Goal: Use online tool/utility: Utilize a website feature to perform a specific function

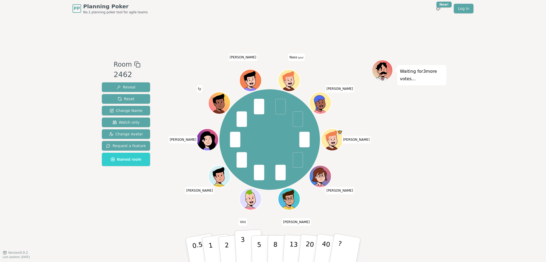
click at [242, 248] on p "3" at bounding box center [243, 250] width 6 height 29
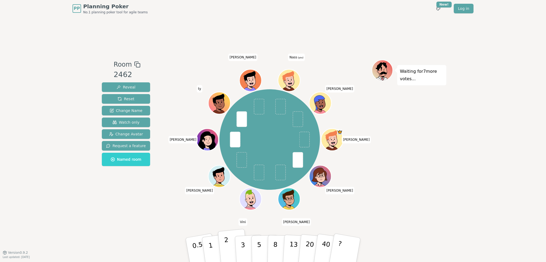
click at [224, 259] on button "2" at bounding box center [233, 250] width 30 height 42
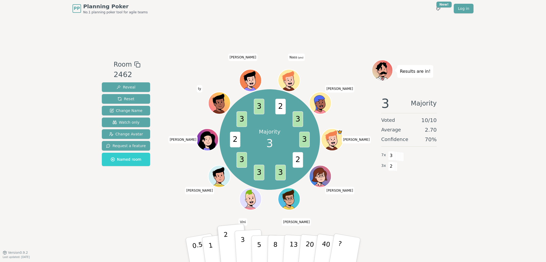
click at [243, 245] on p "3" at bounding box center [243, 250] width 6 height 29
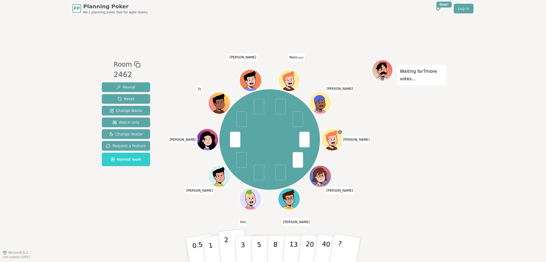
click at [229, 261] on p "2" at bounding box center [227, 250] width 7 height 29
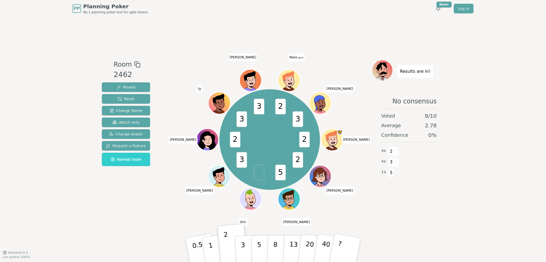
click at [326, 34] on div "Room 2462 Reveal Reset Change Name Watch only Change Avatar Request a feature N…" at bounding box center [273, 134] width 346 height 235
click at [281, 34] on div "Room 2462 Reveal Reset Change Name Watch only Change Avatar Request a feature N…" at bounding box center [273, 134] width 346 height 235
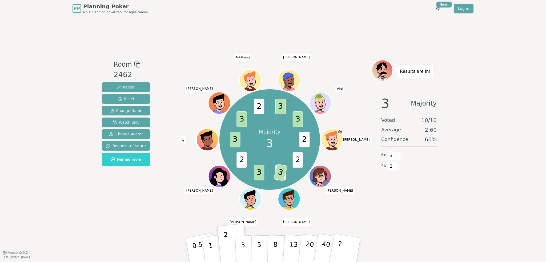
click at [361, 47] on div "Room 2462 Reveal Reset Change Name Watch only Change Avatar Request a feature N…" at bounding box center [273, 134] width 346 height 235
click at [168, 110] on div "Majority 3 2 2 5 3 3 2 3 3 2 3 3 [PERSON_NAME] [PERSON_NAME] [PERSON_NAME] [PER…" at bounding box center [270, 139] width 204 height 140
click at [189, 49] on div "Room 2462 Reveal Reset Change Name Watch only Change Avatar Request a feature N…" at bounding box center [273, 134] width 346 height 235
click at [344, 68] on div at bounding box center [270, 65] width 204 height 10
click at [274, 30] on div "Room 2462 Reveal Reset Change Name Watch only Change Avatar Request a feature N…" at bounding box center [273, 134] width 346 height 235
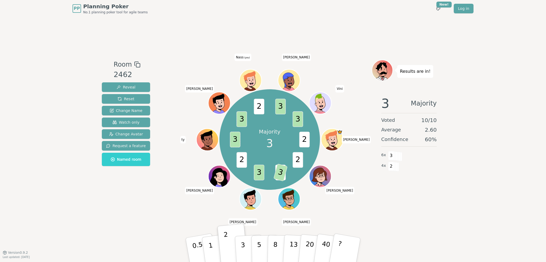
click at [334, 55] on div "Room 2462 Reveal Reset Change Name Watch only Change Avatar Request a feature N…" at bounding box center [273, 134] width 346 height 235
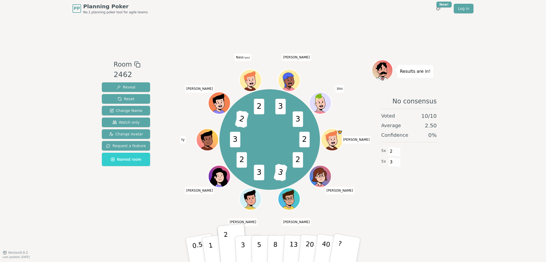
click at [314, 41] on div "Room 2462 Reveal Reset Change Name Watch only Change Avatar Request a feature N…" at bounding box center [273, 134] width 346 height 235
click at [311, 62] on div at bounding box center [270, 65] width 204 height 10
